Goal: Information Seeking & Learning: Learn about a topic

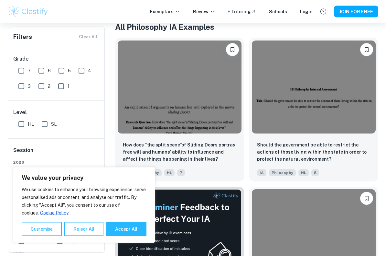
scroll to position [131, 0]
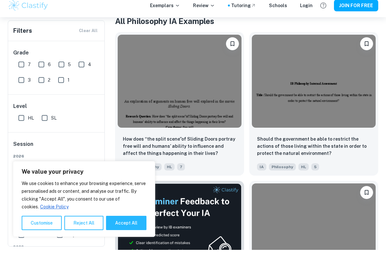
click at [312, 115] on img at bounding box center [314, 87] width 124 height 93
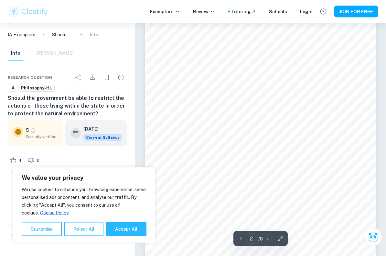
scroll to position [403, 0]
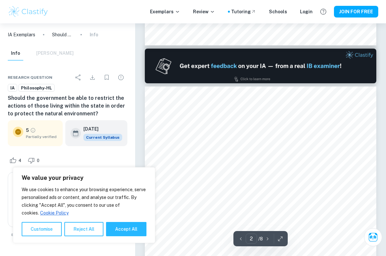
type input "1"
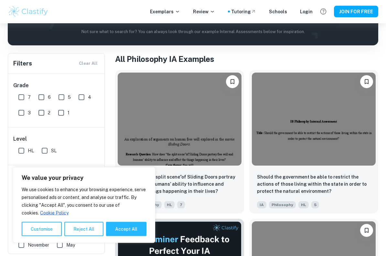
scroll to position [98, 0]
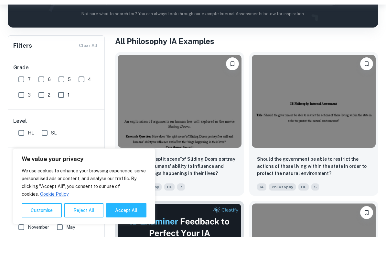
click at [153, 93] on img at bounding box center [180, 119] width 124 height 93
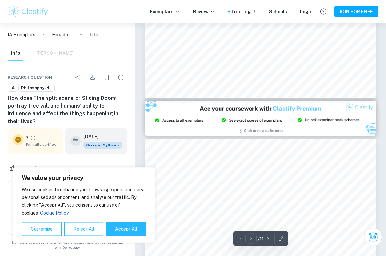
type input "3"
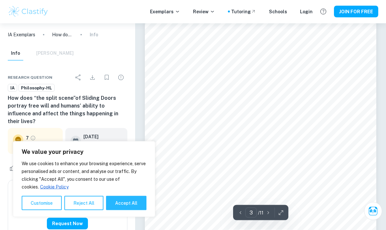
scroll to position [759, 0]
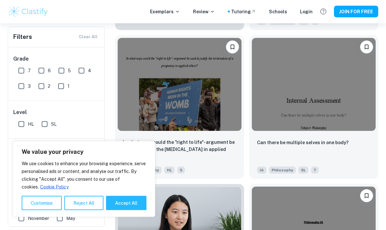
scroll to position [431, 0]
click at [179, 94] on img at bounding box center [180, 84] width 124 height 93
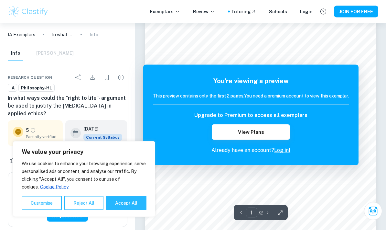
scroll to position [38, 0]
click at [273, 137] on button "View Plans" at bounding box center [251, 132] width 78 height 16
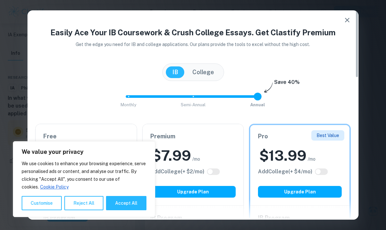
click at [350, 22] on icon "button" at bounding box center [348, 20] width 8 height 8
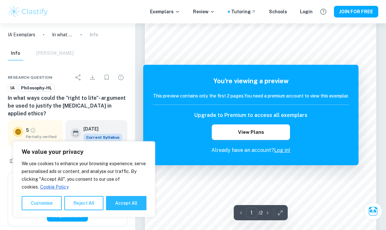
scroll to position [99, 0]
